Goal: Information Seeking & Learning: Learn about a topic

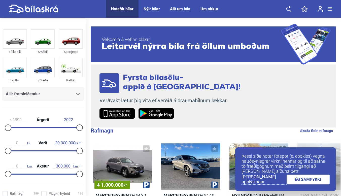
click at [41, 93] on div "Allir framleiðendur" at bounding box center [43, 93] width 74 height 7
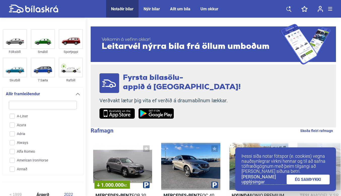
type input "m"
checkbox input "false"
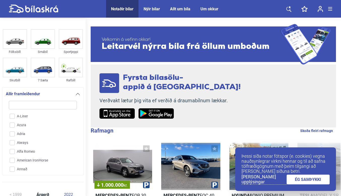
checkbox input "false"
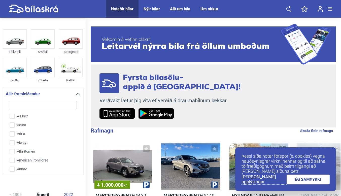
checkbox input "false"
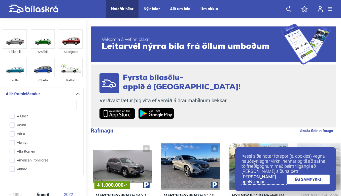
checkbox input "false"
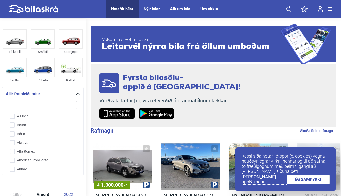
checkbox input "false"
type input "ma"
checkbox input "false"
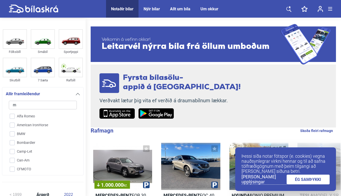
checkbox input "false"
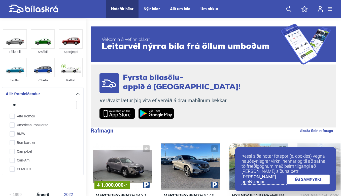
checkbox input "false"
type input "ma"
click at [11, 170] on input "Mazda" at bounding box center [39, 174] width 69 height 9
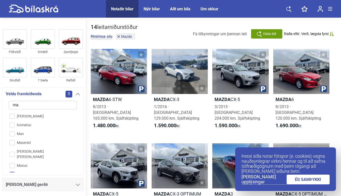
click at [298, 178] on link "ÉG SAMÞYKKI" at bounding box center [308, 180] width 43 height 10
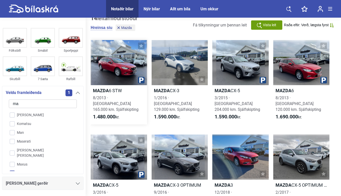
scroll to position [27, 0]
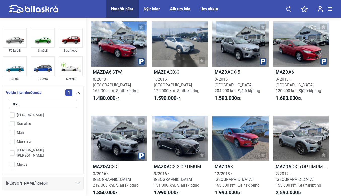
checkbox input "false"
